Goal: Transaction & Acquisition: Book appointment/travel/reservation

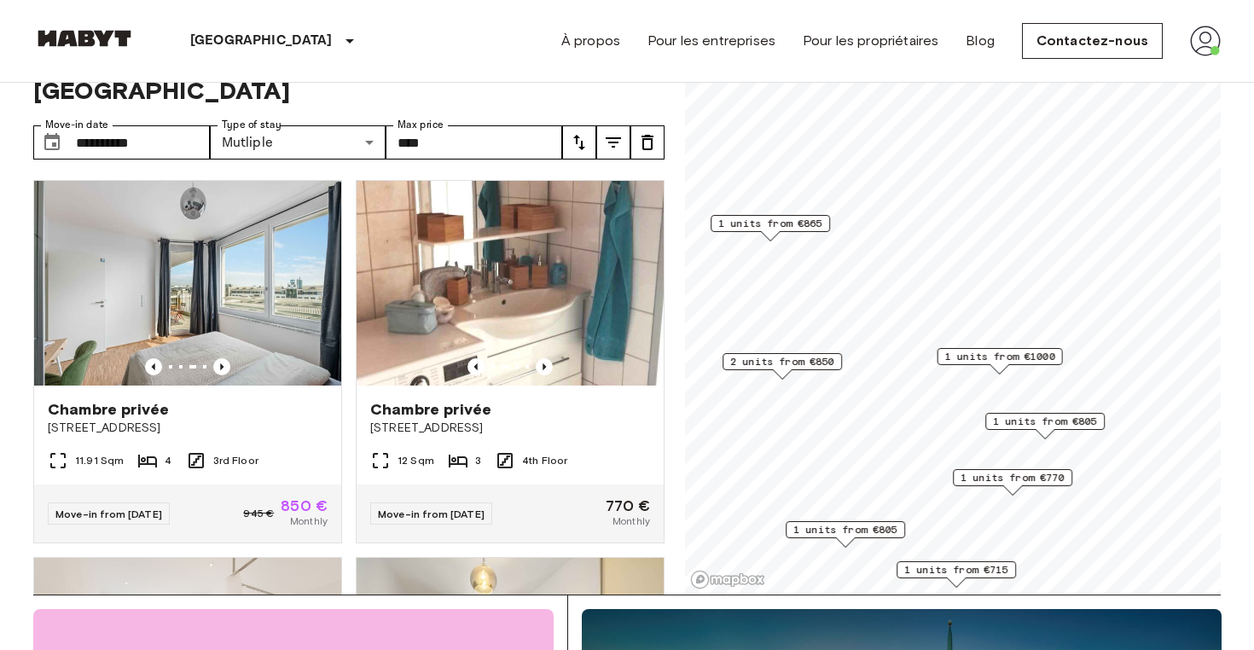
scroll to position [757, 0]
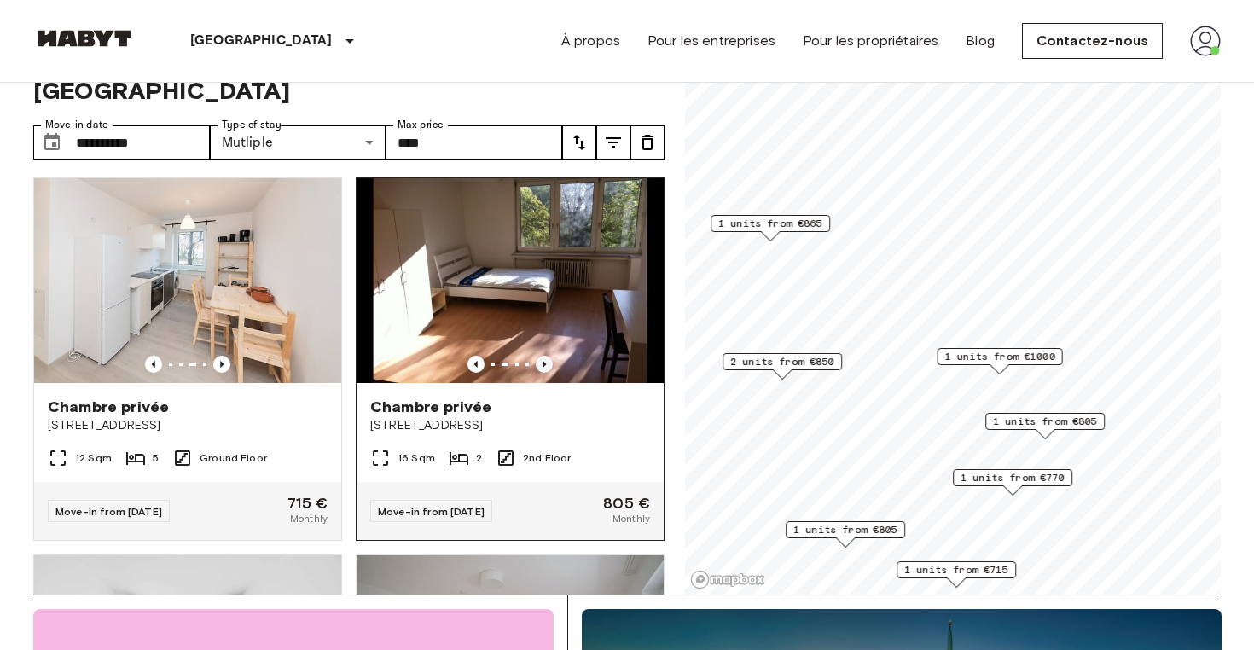
click at [546, 356] on icon "Previous image" at bounding box center [544, 364] width 17 height 17
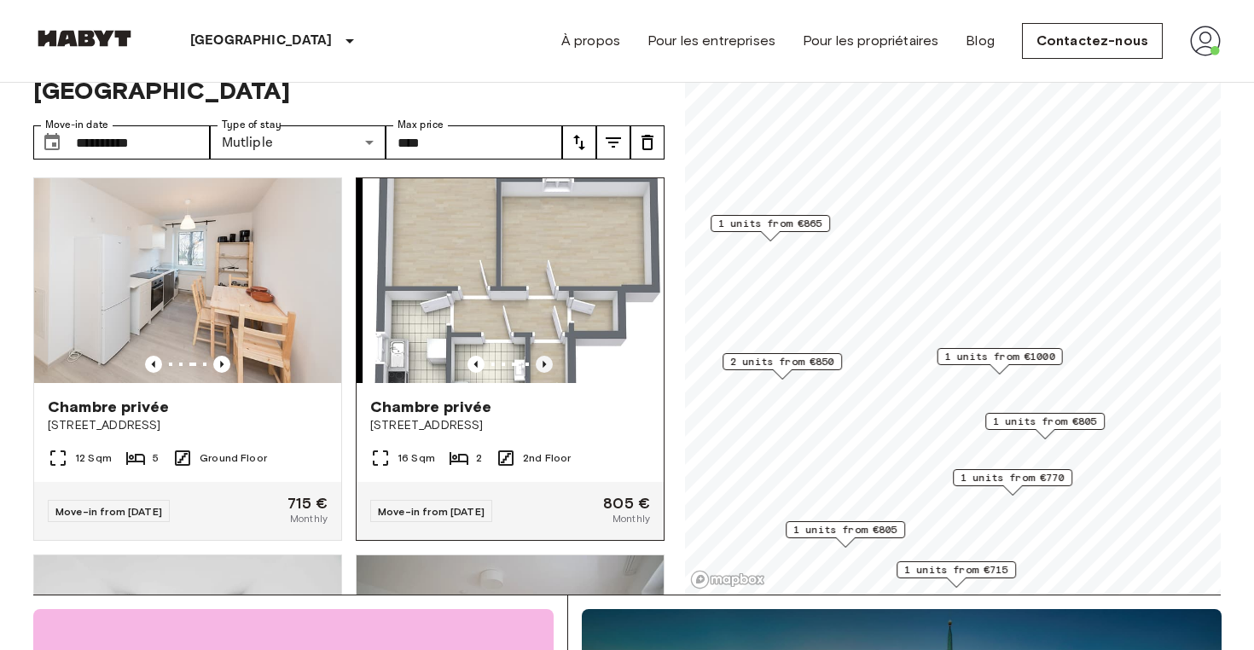
click at [546, 356] on icon "Previous image" at bounding box center [544, 364] width 17 height 17
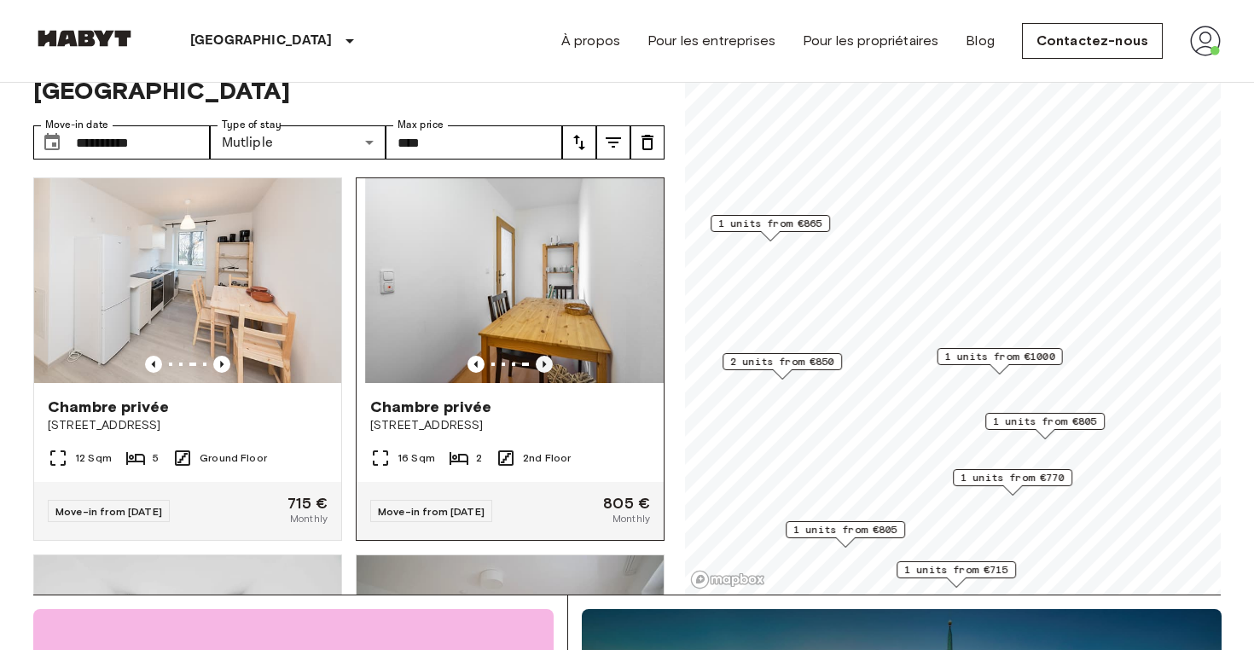
click at [546, 356] on icon "Previous image" at bounding box center [544, 364] width 17 height 17
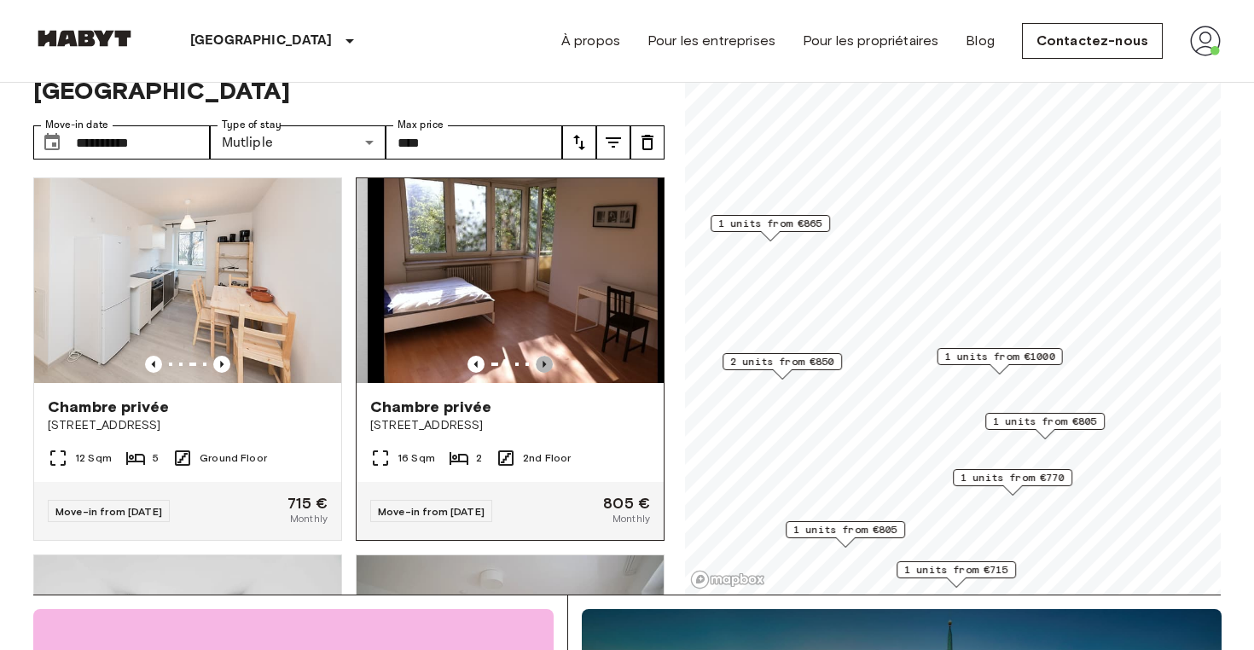
click at [546, 356] on icon "Previous image" at bounding box center [544, 364] width 17 height 17
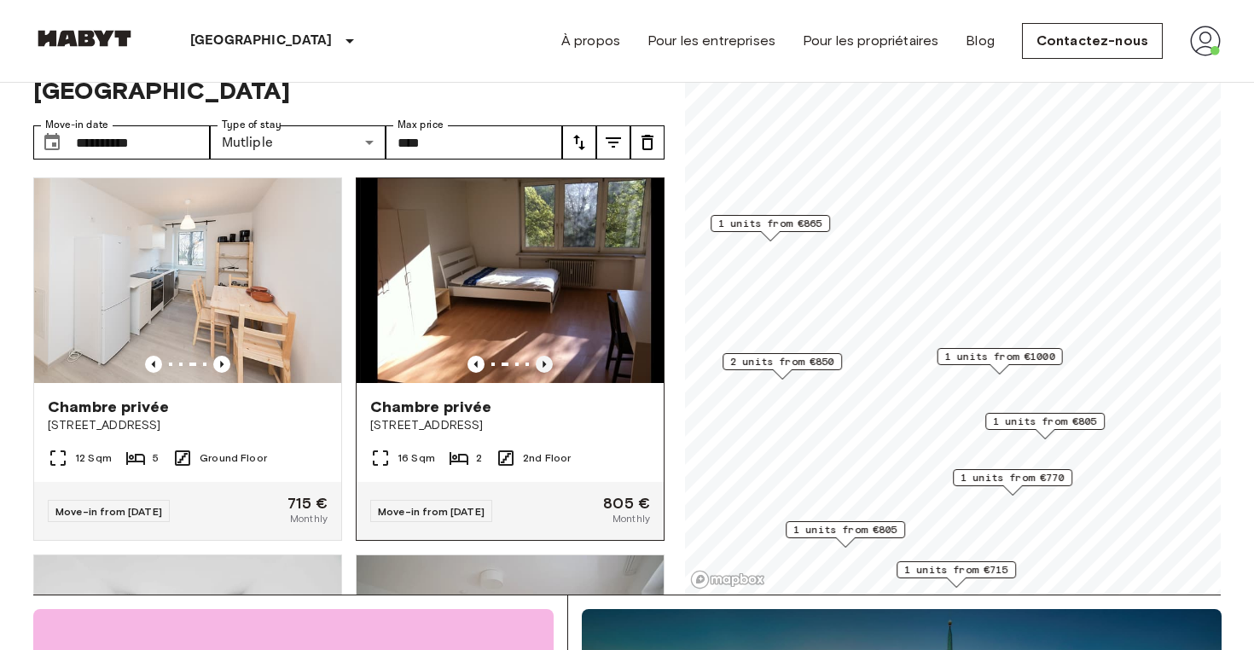
click at [547, 356] on icon "Previous image" at bounding box center [544, 364] width 17 height 17
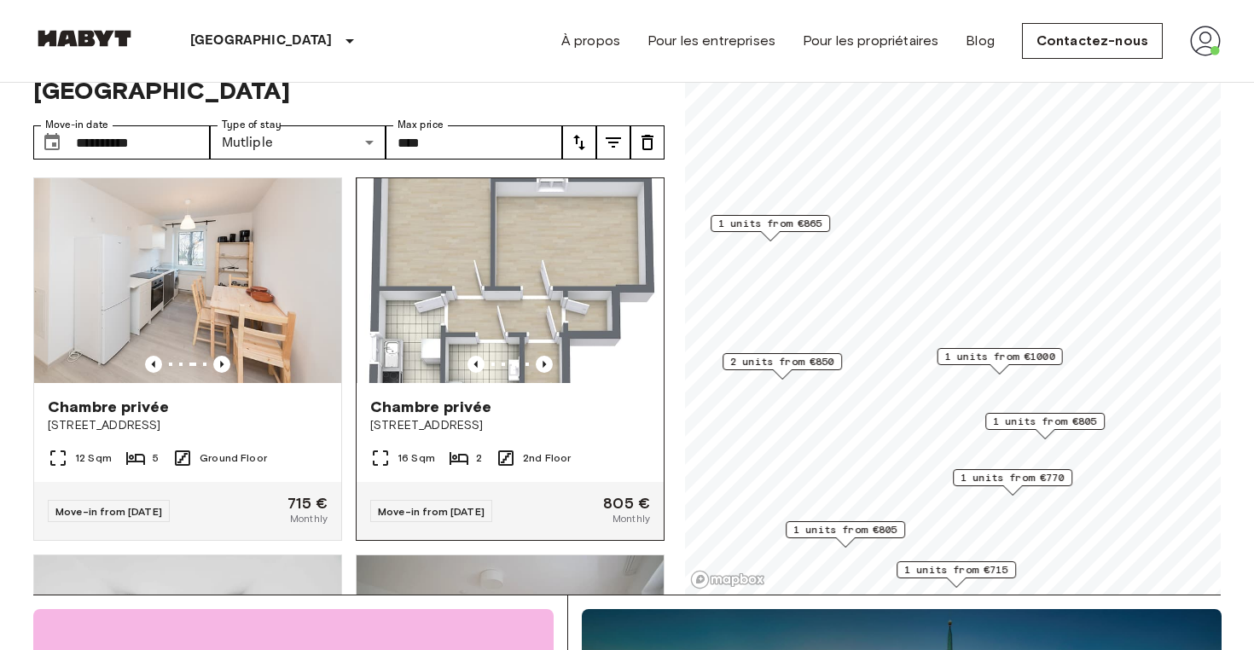
click at [584, 270] on img at bounding box center [510, 280] width 307 height 205
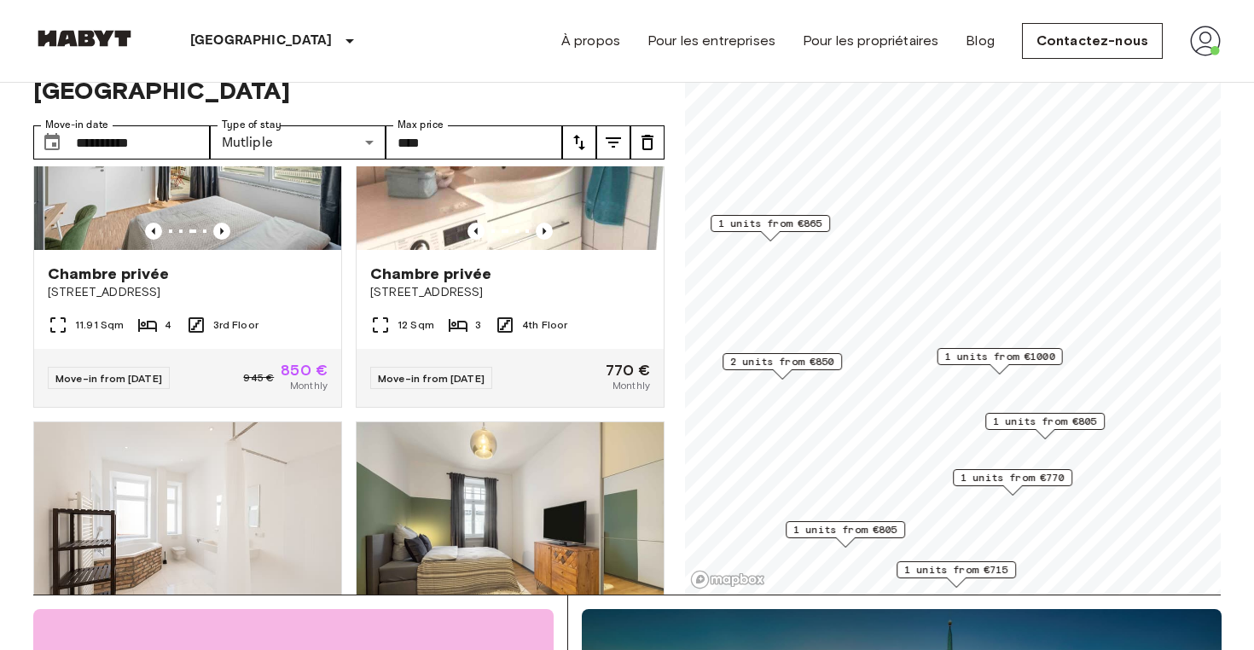
scroll to position [0, 0]
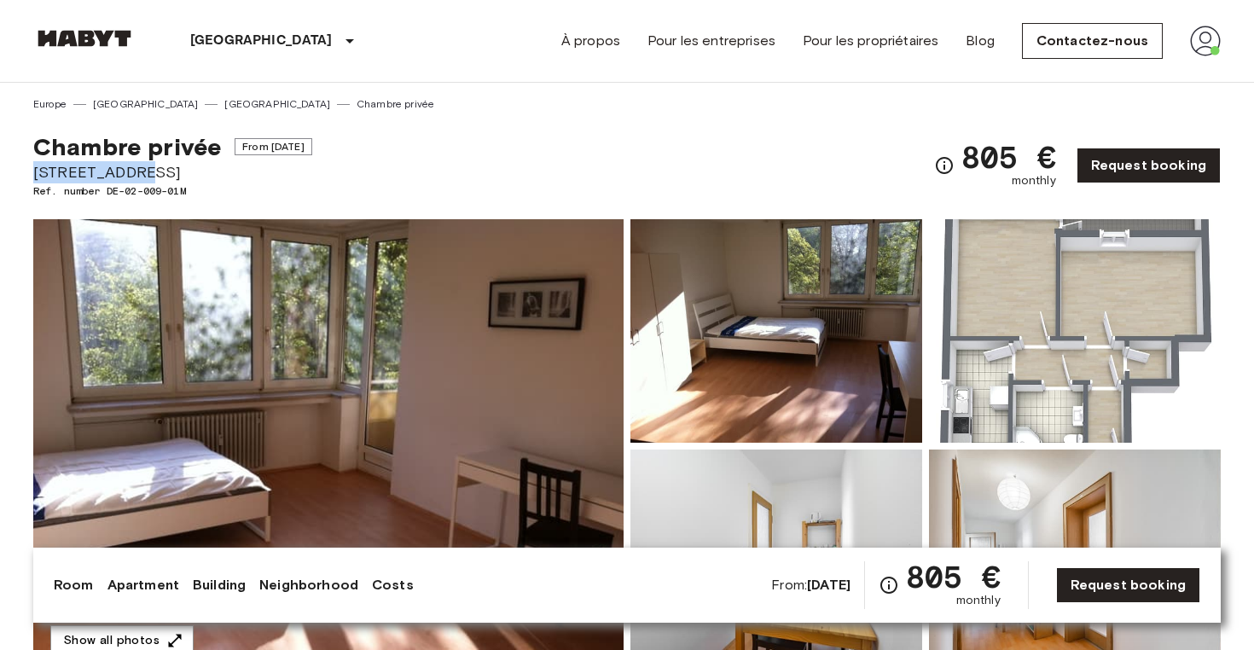
drag, startPoint x: 36, startPoint y: 169, endPoint x: 150, endPoint y: 165, distance: 114.4
click at [150, 165] on span "[STREET_ADDRESS]" at bounding box center [172, 172] width 279 height 22
copy span "[STREET_ADDRESS]"
